Goal: Find specific page/section: Find specific page/section

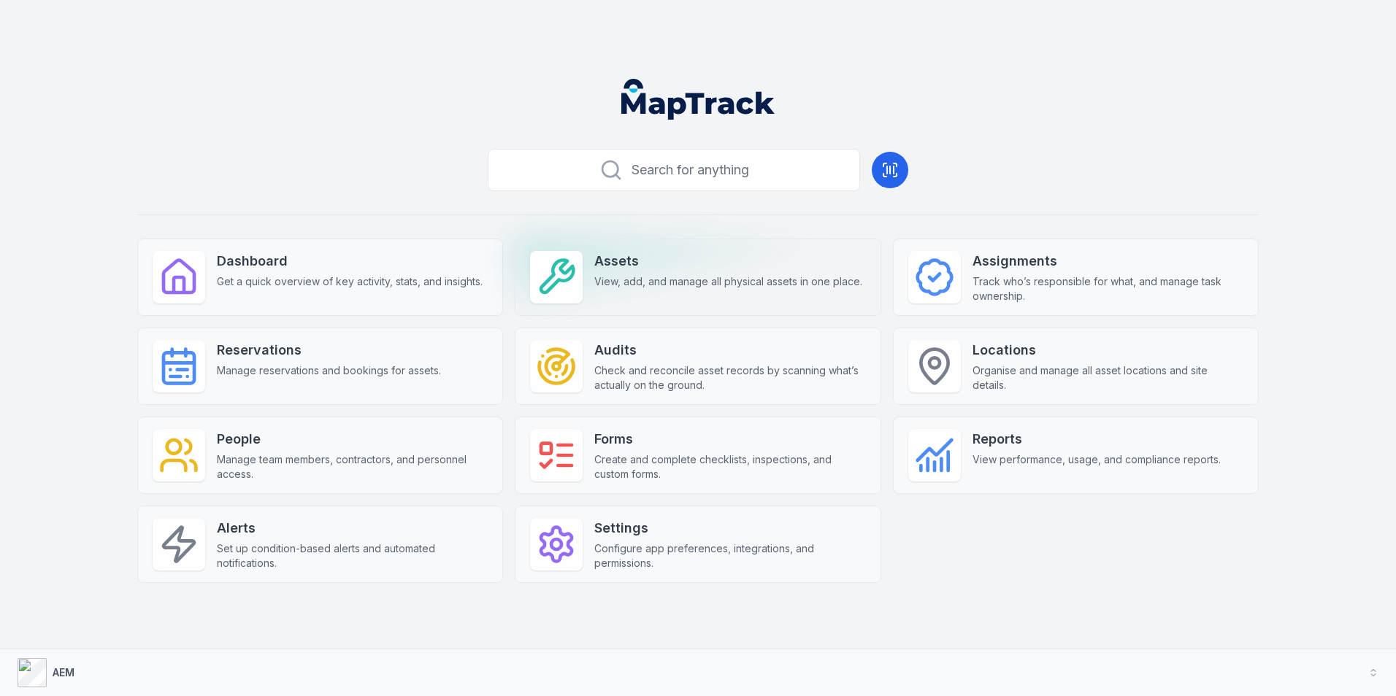
click at [672, 272] on div "Assets View, add, and manage all physical assets in one place." at bounding box center [728, 270] width 268 height 38
